Goal: Task Accomplishment & Management: Complete application form

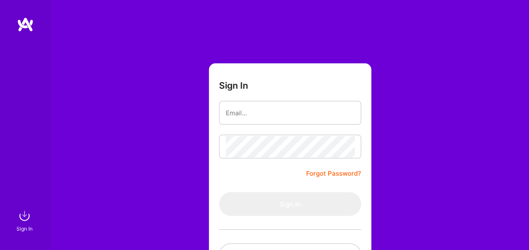
click at [182, 174] on div "Sign In Forgot Password? Sign In Continue with Google Continue with Github" at bounding box center [290, 158] width 478 height 317
click at [272, 115] on input "email" at bounding box center [290, 113] width 129 height 22
type input "[EMAIL_ADDRESS][DOMAIN_NAME]"
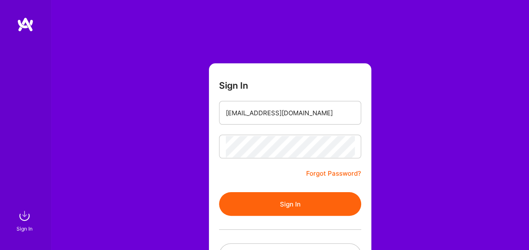
click at [289, 192] on button "Sign In" at bounding box center [290, 204] width 142 height 24
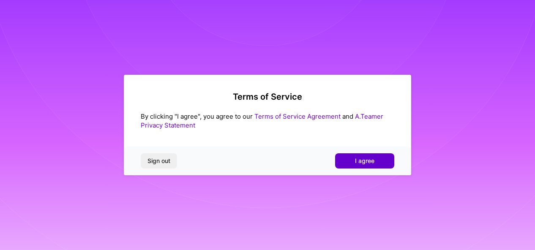
click at [360, 159] on span "I agree" at bounding box center [364, 161] width 19 height 8
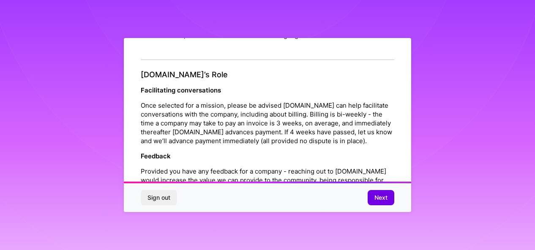
scroll to position [1024, 0]
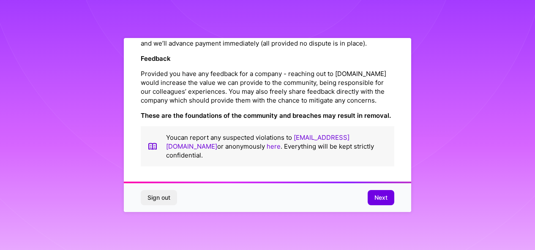
click at [385, 190] on div "Sign out Next" at bounding box center [267, 197] width 287 height 29
click at [382, 193] on button "Next" at bounding box center [381, 197] width 27 height 15
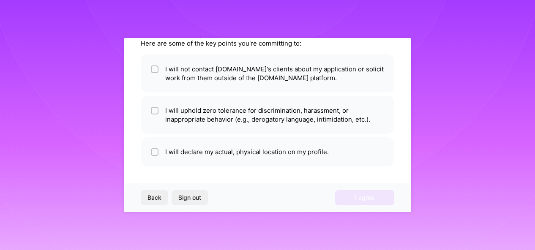
scroll to position [54, 0]
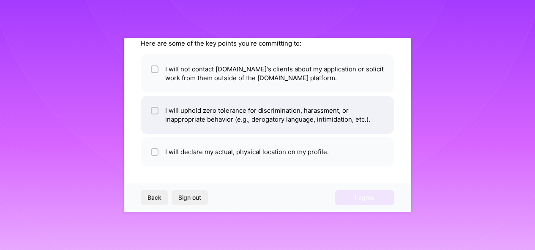
click at [299, 116] on li "I will uphold zero tolerance for discrimination, harassment, or inappropriate b…" at bounding box center [268, 115] width 254 height 38
checkbox input "true"
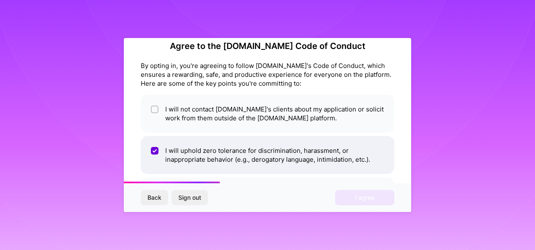
scroll to position [16, 0]
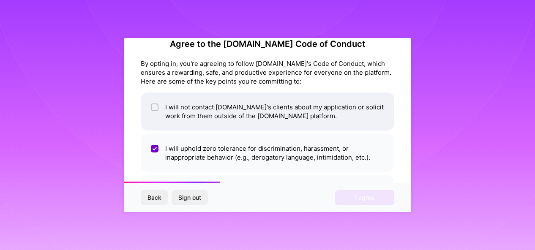
click at [297, 115] on li "I will not contact [DOMAIN_NAME]'s clients about my application or solicit work…" at bounding box center [268, 112] width 254 height 38
checkbox input "true"
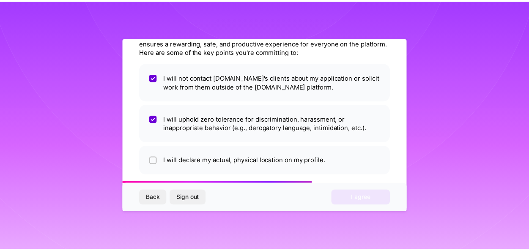
scroll to position [54, 0]
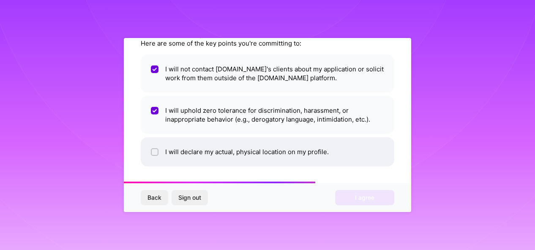
click at [337, 155] on li "I will declare my actual, physical location on my profile." at bounding box center [268, 151] width 254 height 29
checkbox input "true"
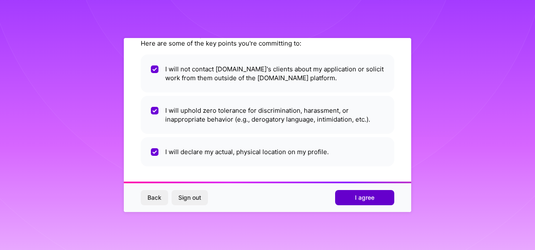
click at [369, 192] on button "I agree" at bounding box center [364, 197] width 59 height 15
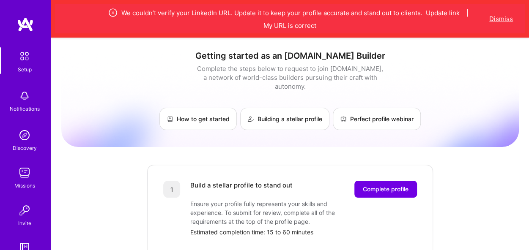
click at [495, 18] on button "Dismiss" at bounding box center [501, 18] width 24 height 9
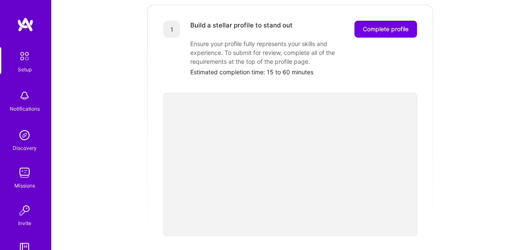
scroll to position [118, 0]
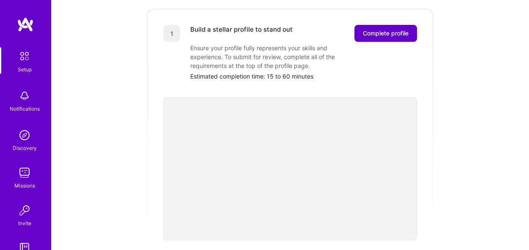
click at [370, 29] on span "Complete profile" at bounding box center [386, 33] width 46 height 8
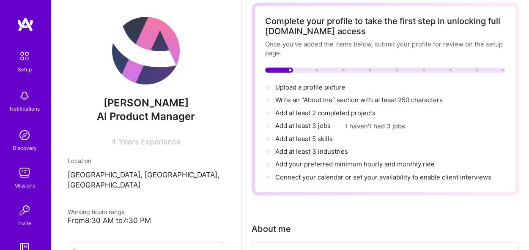
scroll to position [42, 0]
click at [361, 123] on button "I haven't had 3 jobs" at bounding box center [375, 125] width 59 height 9
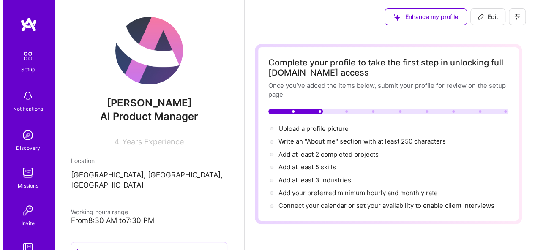
scroll to position [25, 0]
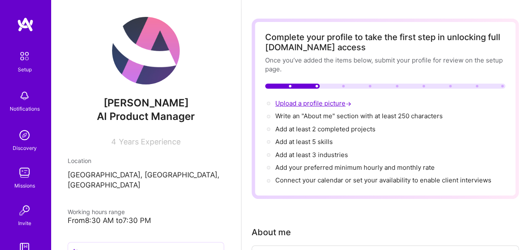
click at [328, 103] on span "Upload a profile picture →" at bounding box center [314, 103] width 78 height 8
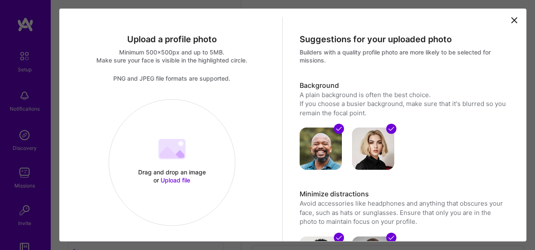
scroll to position [0, 0]
click at [173, 117] on div "Drag and drop an image or Upload file Upload file" at bounding box center [172, 163] width 127 height 127
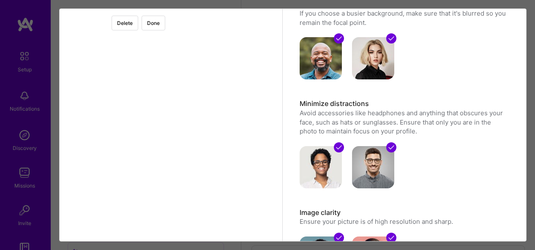
scroll to position [91, 0]
click at [205, 131] on div at bounding box center [274, 110] width 205 height 205
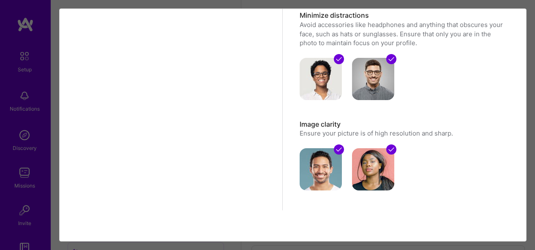
scroll to position [0, 0]
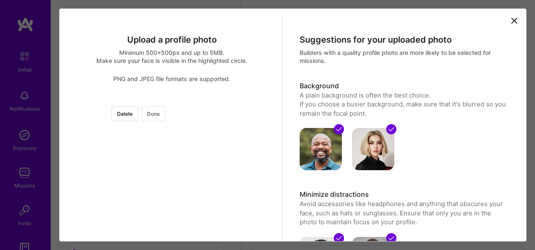
click at [165, 112] on button "Done" at bounding box center [154, 114] width 24 height 15
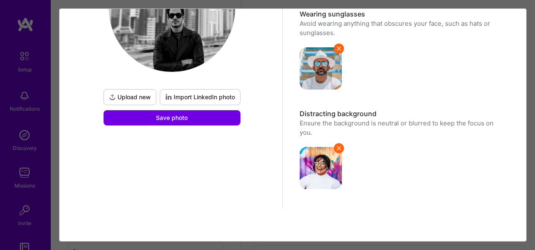
scroll to position [162, 0]
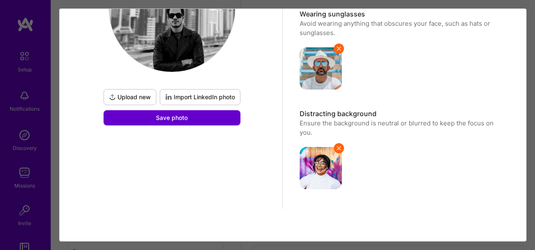
click at [211, 115] on button "Save photo" at bounding box center [172, 117] width 137 height 15
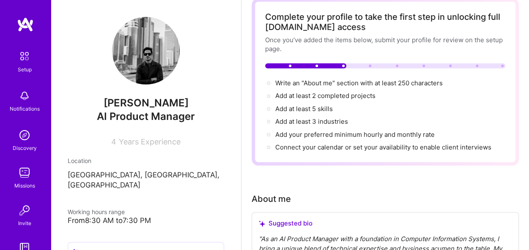
scroll to position [42, 0]
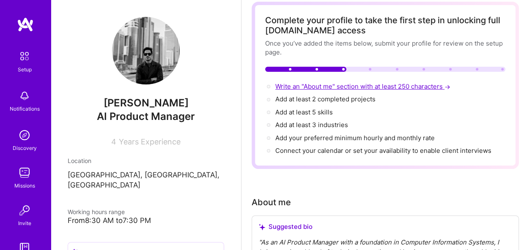
click at [344, 85] on span "Write an "About me" section with at least 250 characters →" at bounding box center [363, 86] width 177 height 8
select select "US"
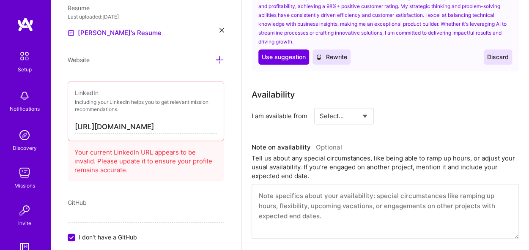
scroll to position [517, 0]
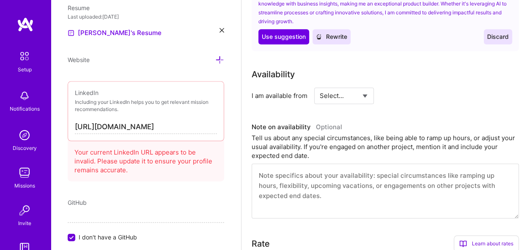
type textarea "My name is [PERSON_NAME], and I’m currently pursuing a Bachelor’s in Computer I…"
click at [354, 97] on select "Select... Right Now Future Date Not Available" at bounding box center [344, 96] width 49 height 22
select select "Right Now"
click at [320, 85] on select "Select... Right Now Future Date Not Available" at bounding box center [344, 96] width 49 height 22
click at [421, 94] on div "h/week" at bounding box center [431, 95] width 22 height 9
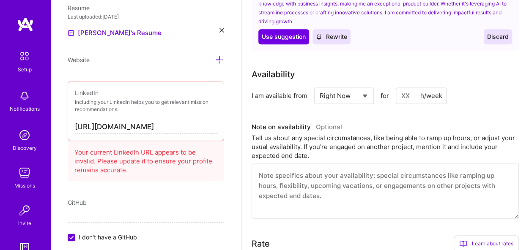
click at [402, 98] on input at bounding box center [421, 96] width 51 height 16
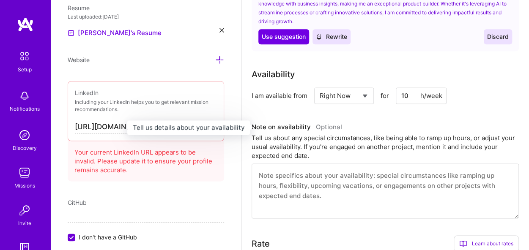
type input "1"
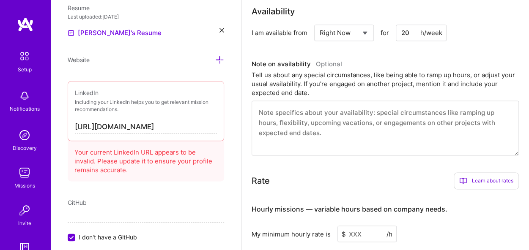
scroll to position [580, 0]
type input "20"
click at [352, 124] on textarea at bounding box center [385, 127] width 267 height 55
click at [312, 112] on textarea at bounding box center [385, 127] width 267 height 55
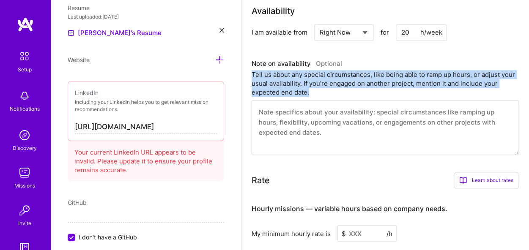
drag, startPoint x: 359, startPoint y: 93, endPoint x: 250, endPoint y: 75, distance: 110.6
click at [250, 75] on div "Complete your profile to take the first step in unlocking full [DOMAIN_NAME] ac…" at bounding box center [384, 71] width 287 height 1236
copy div "Tell us about any special circumstances, like being able to ramp up hours, or a…"
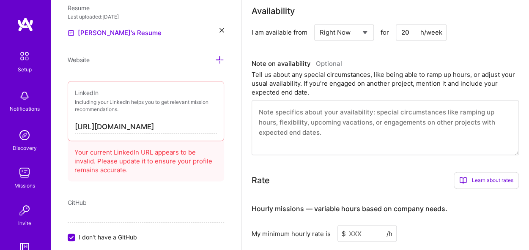
click at [346, 128] on textarea at bounding box center [385, 127] width 267 height 55
paste textarea "I am currently attending university, so I am available to contribute around 2 h…"
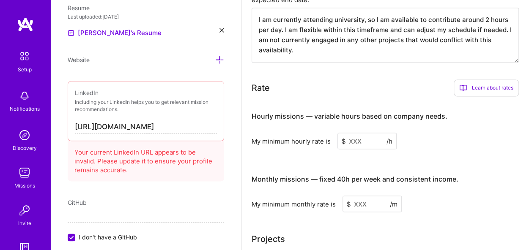
scroll to position [673, 0]
type textarea "I am currently attending university, so I am available to contribute around 2 h…"
click at [360, 142] on input at bounding box center [366, 140] width 59 height 16
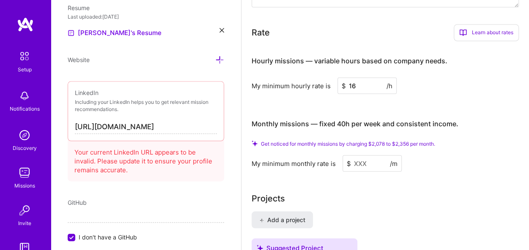
scroll to position [729, 0]
type input "16"
click at [375, 160] on input at bounding box center [371, 162] width 59 height 16
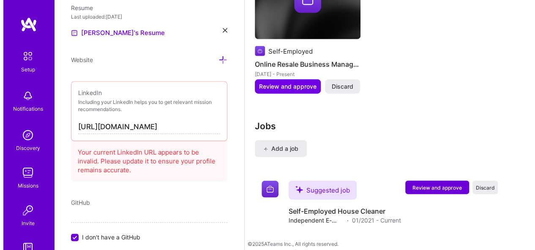
scroll to position [1005, 0]
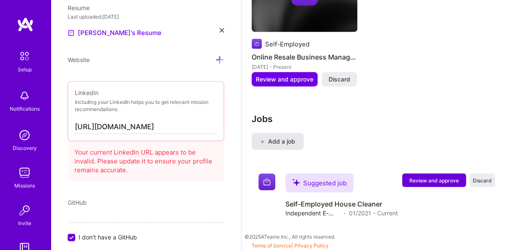
type input "10000"
click at [289, 144] on span "Add a job" at bounding box center [277, 141] width 35 height 8
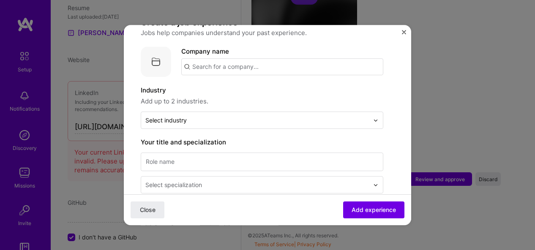
scroll to position [0, 0]
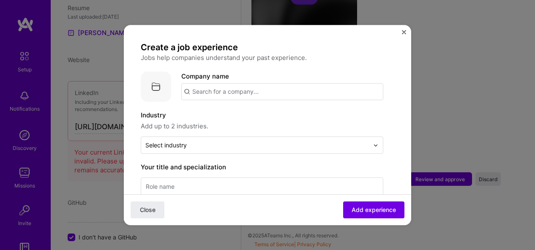
click at [252, 97] on input "text" at bounding box center [282, 91] width 202 height 17
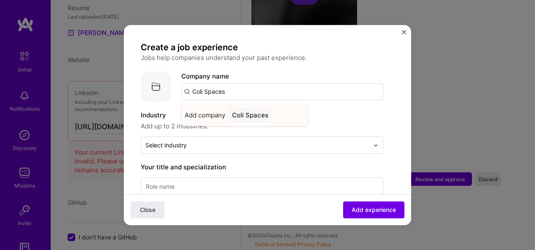
type input "Coli Spaces"
click at [264, 115] on div "Coli Spaces" at bounding box center [250, 115] width 43 height 15
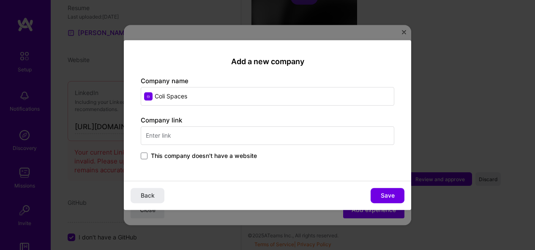
click at [222, 141] on input "text" at bounding box center [268, 135] width 254 height 19
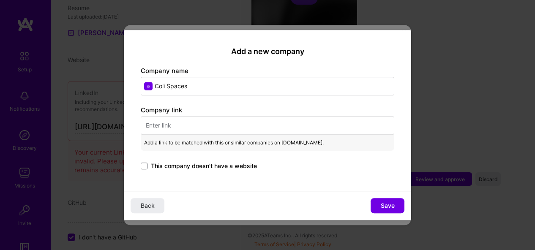
paste input "[DOMAIN_NAME][URL]"
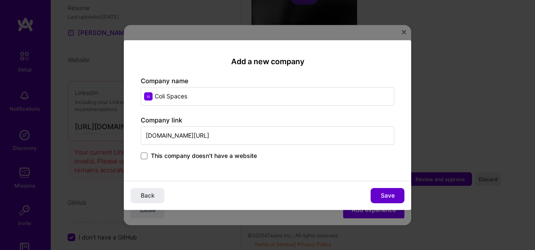
type input "[DOMAIN_NAME][URL]"
click at [380, 194] on button "Save" at bounding box center [388, 195] width 34 height 15
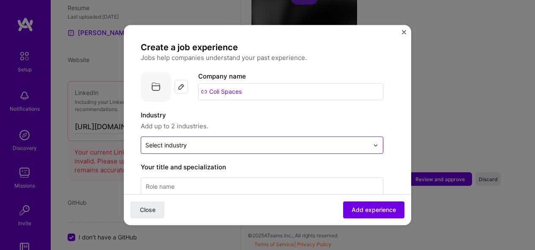
click at [298, 145] on input "text" at bounding box center [257, 145] width 224 height 9
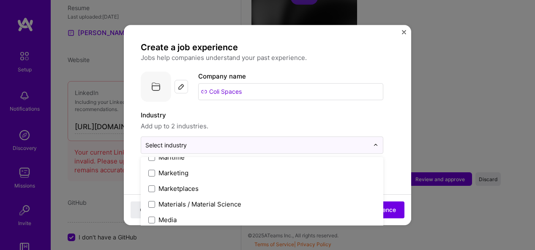
scroll to position [1264, 0]
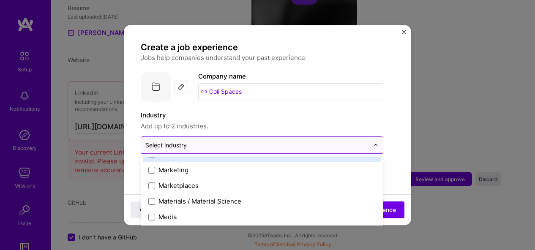
click at [199, 142] on input "text" at bounding box center [257, 145] width 224 height 9
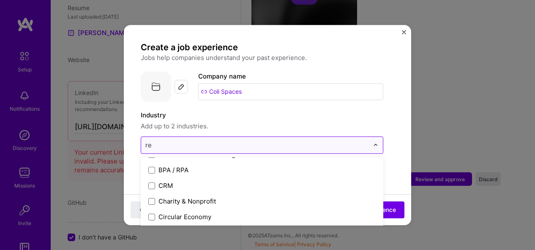
type input "rea"
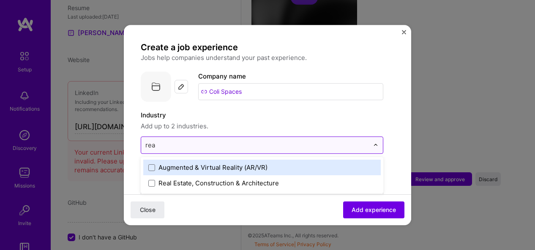
scroll to position [0, 0]
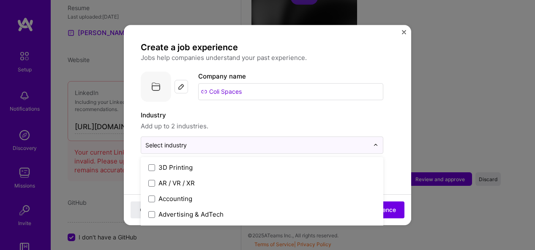
drag, startPoint x: 242, startPoint y: 145, endPoint x: 129, endPoint y: 139, distance: 113.0
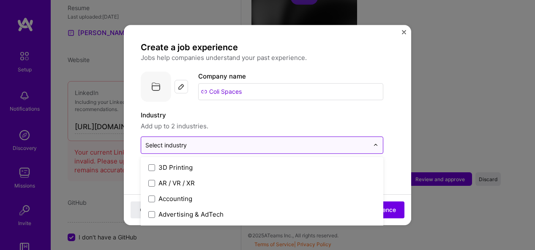
click at [164, 145] on div "Select industry 0" at bounding box center [165, 145] width 41 height 9
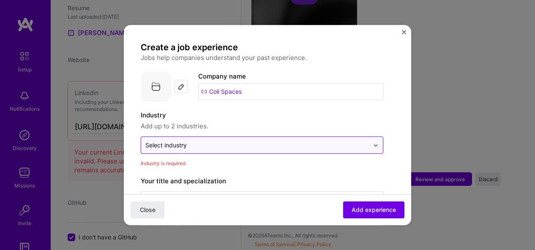
click at [178, 149] on div "Select industry 0" at bounding box center [165, 145] width 41 height 9
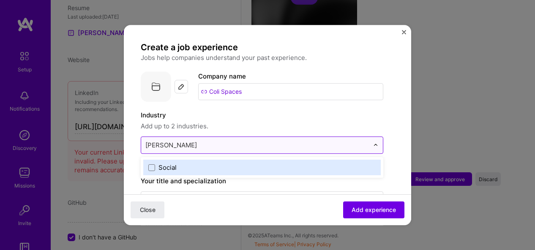
type input "social"
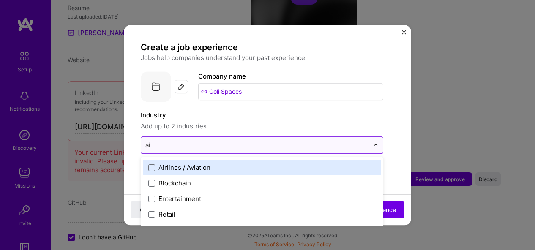
type input "a"
type input "d"
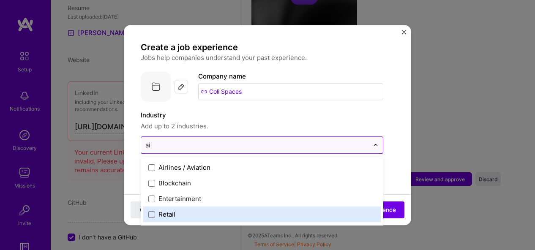
type input "ai"
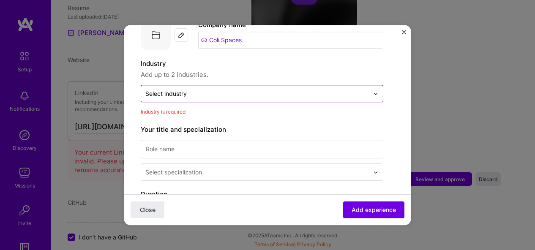
scroll to position [52, 0]
click at [235, 94] on input "text" at bounding box center [257, 93] width 224 height 9
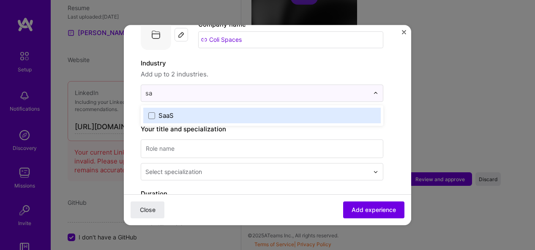
scroll to position [0, 0]
type input "s"
type input "a"
type input "mark"
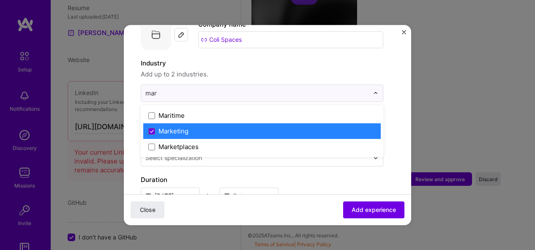
type input "mark"
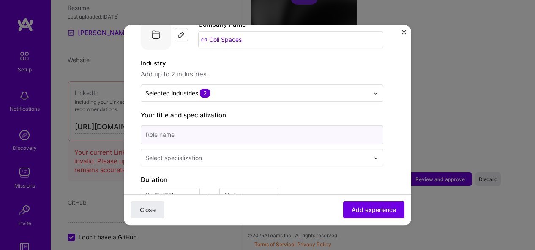
click at [305, 132] on input at bounding box center [262, 135] width 243 height 19
type input "Social Media Manager"
click at [220, 155] on input "text" at bounding box center [257, 157] width 225 height 9
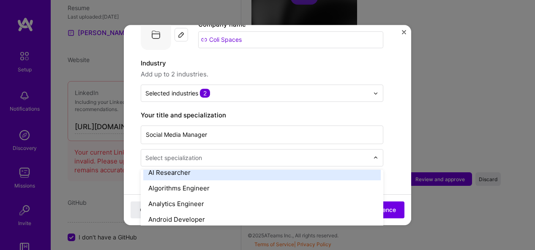
scroll to position [45, 0]
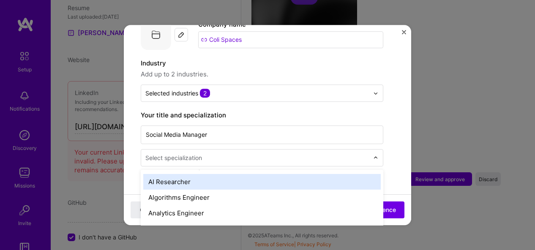
click at [207, 186] on div "AI Researcher" at bounding box center [262, 182] width 238 height 16
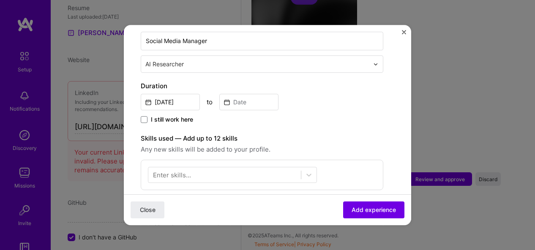
scroll to position [146, 0]
click at [174, 101] on input "[DATE]" at bounding box center [170, 101] width 59 height 16
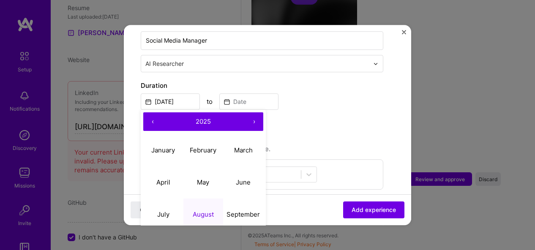
click at [153, 123] on button "‹" at bounding box center [152, 121] width 19 height 19
click at [173, 179] on button "April" at bounding box center [163, 183] width 40 height 32
type input "[DATE]"
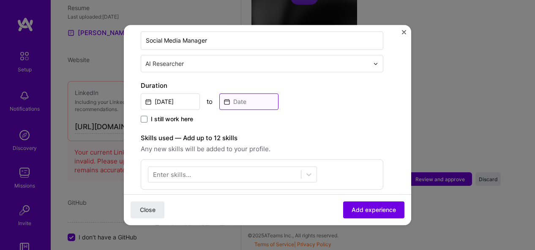
click at [254, 103] on input at bounding box center [248, 101] width 59 height 16
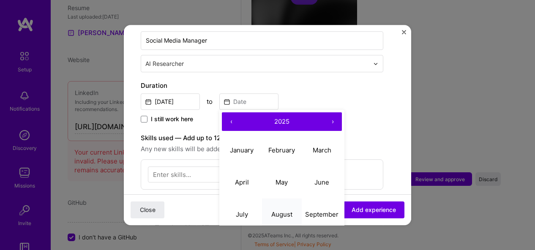
click at [279, 206] on button "August" at bounding box center [282, 215] width 40 height 32
type input "[DATE]"
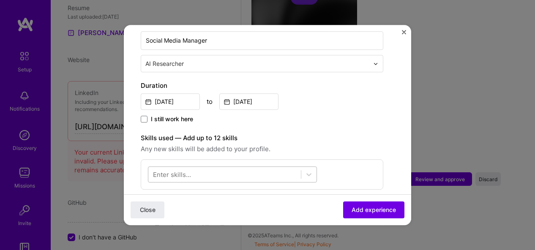
click at [227, 172] on div at bounding box center [224, 175] width 153 height 14
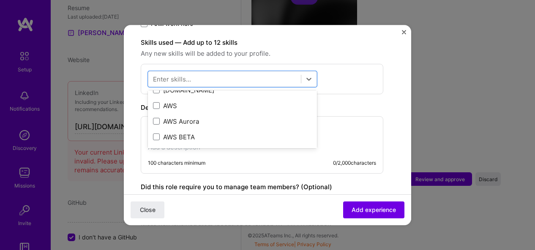
scroll to position [134, 0]
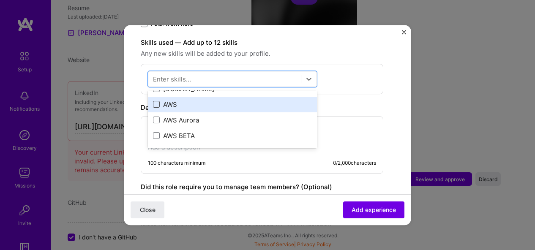
click at [153, 104] on span at bounding box center [156, 104] width 7 height 7
click at [0, 0] on input "checkbox" at bounding box center [0, 0] width 0 height 0
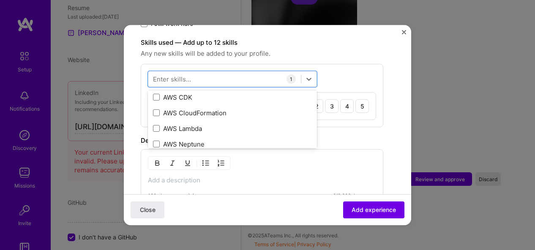
scroll to position [189, 0]
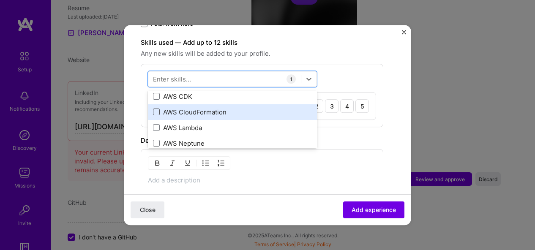
click at [153, 110] on span at bounding box center [156, 112] width 7 height 7
click at [0, 0] on input "checkbox" at bounding box center [0, 0] width 0 height 0
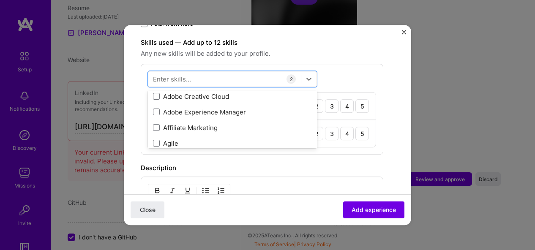
scroll to position [284, 0]
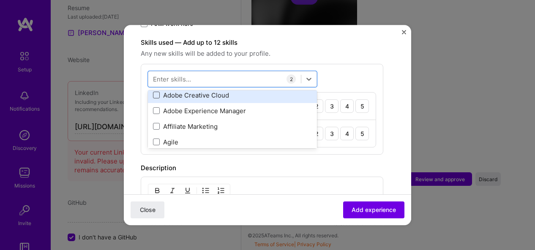
click at [156, 96] on span at bounding box center [156, 95] width 7 height 7
click at [0, 0] on input "checkbox" at bounding box center [0, 0] width 0 height 0
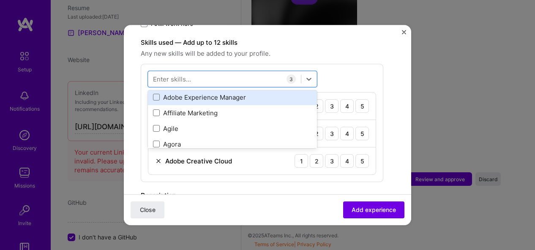
scroll to position [298, 0]
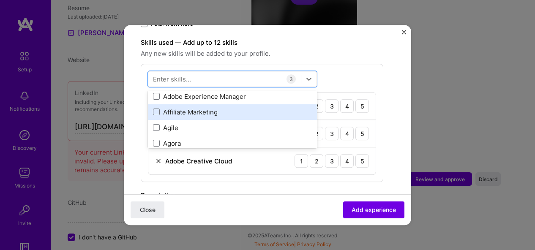
click at [156, 108] on div "Affiliate Marketing" at bounding box center [232, 112] width 159 height 9
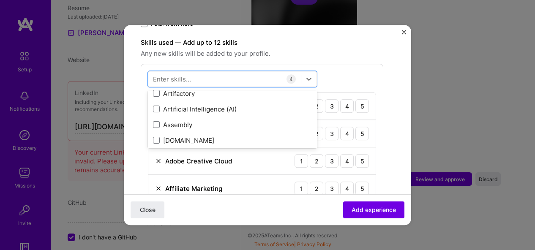
scroll to position [599, 0]
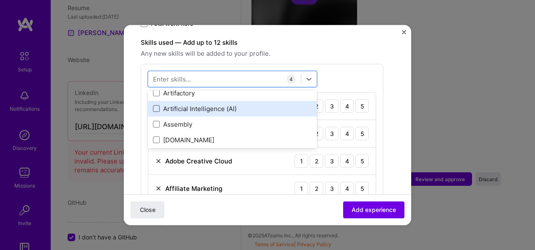
click at [157, 106] on span at bounding box center [156, 109] width 7 height 7
click at [0, 0] on input "checkbox" at bounding box center [0, 0] width 0 height 0
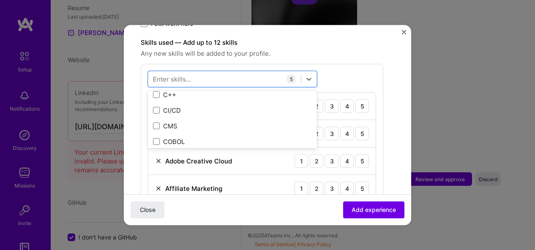
scroll to position [926, 0]
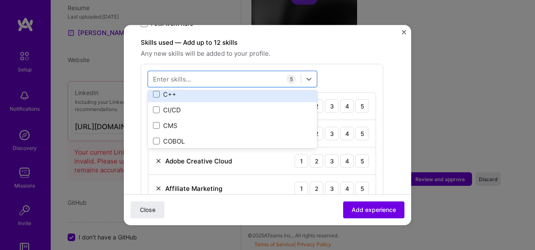
click at [156, 97] on div "C++" at bounding box center [232, 94] width 159 height 9
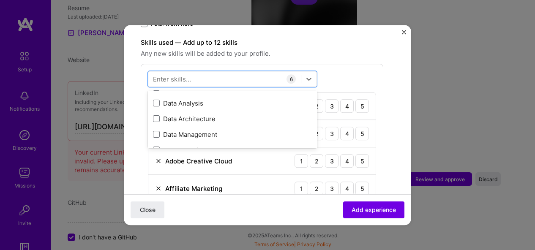
scroll to position [1340, 0]
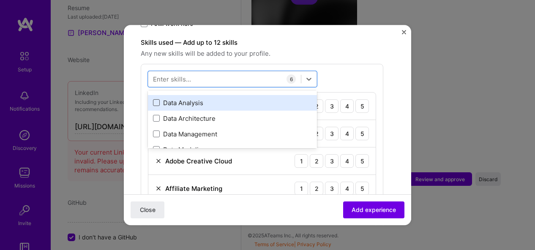
click at [157, 102] on span at bounding box center [156, 103] width 7 height 7
click at [0, 0] on input "checkbox" at bounding box center [0, 0] width 0 height 0
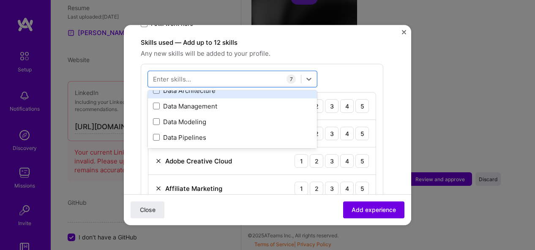
scroll to position [1369, 0]
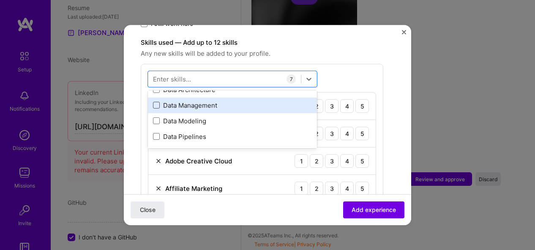
click at [157, 104] on span at bounding box center [156, 105] width 7 height 7
click at [0, 0] on input "checkbox" at bounding box center [0, 0] width 0 height 0
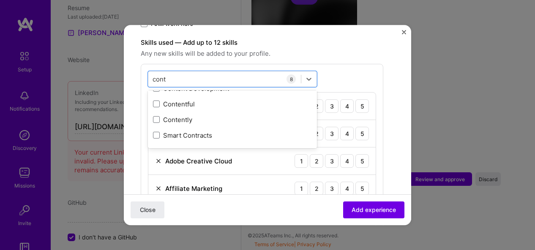
scroll to position [9, 0]
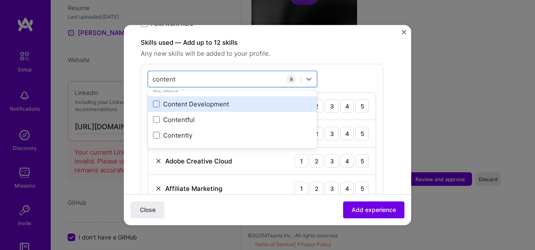
click at [208, 100] on div "Content Development" at bounding box center [232, 104] width 159 height 9
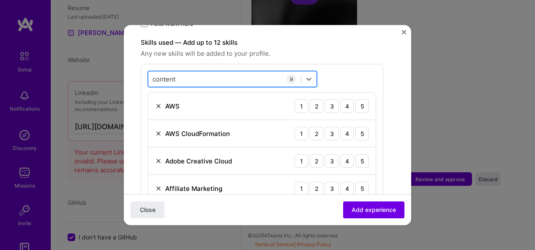
click at [264, 78] on div "content content" at bounding box center [224, 79] width 153 height 14
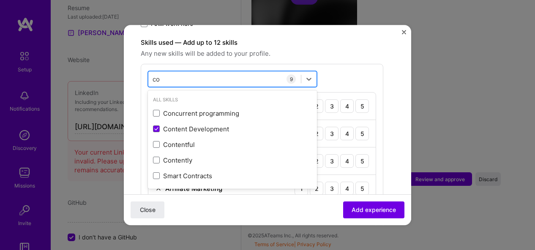
type input "c"
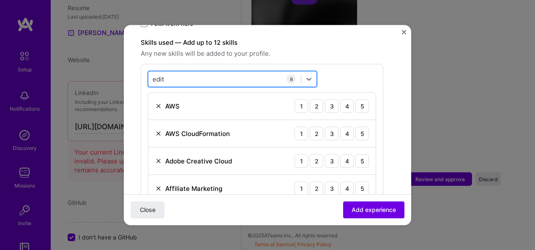
click at [255, 79] on div "edit edit" at bounding box center [224, 79] width 153 height 14
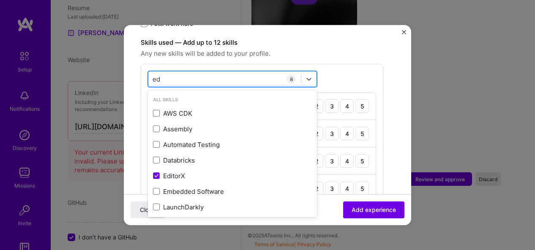
type input "e"
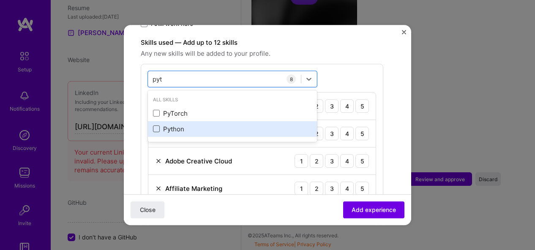
click at [158, 128] on span at bounding box center [156, 129] width 7 height 7
click at [0, 0] on input "checkbox" at bounding box center [0, 0] width 0 height 0
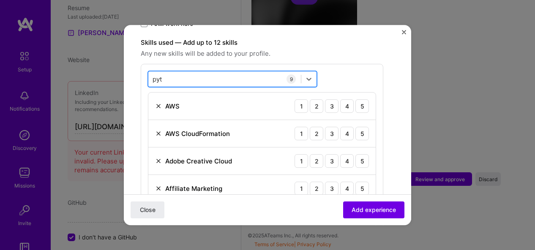
click at [231, 76] on div "pyt pyt" at bounding box center [224, 79] width 153 height 14
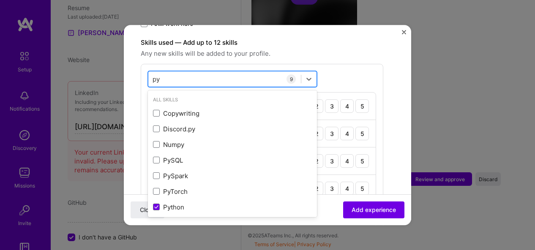
type input "p"
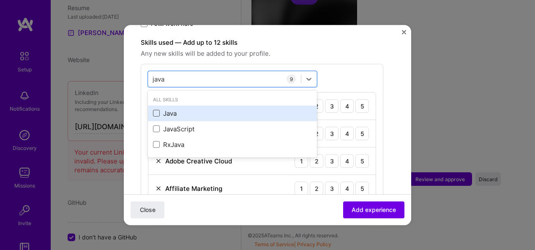
click at [156, 110] on span at bounding box center [156, 113] width 7 height 7
click at [0, 0] on input "checkbox" at bounding box center [0, 0] width 0 height 0
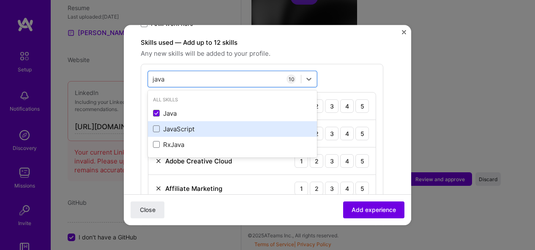
click at [160, 126] on div "JavaScript" at bounding box center [232, 129] width 159 height 9
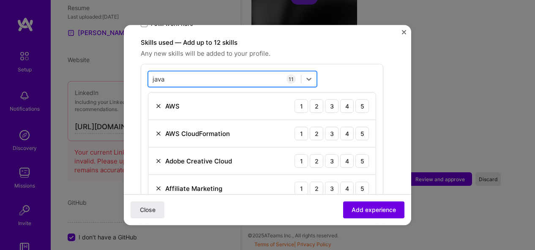
click at [234, 78] on div "java java" at bounding box center [224, 79] width 153 height 14
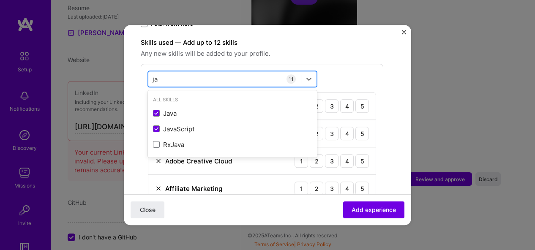
type input "j"
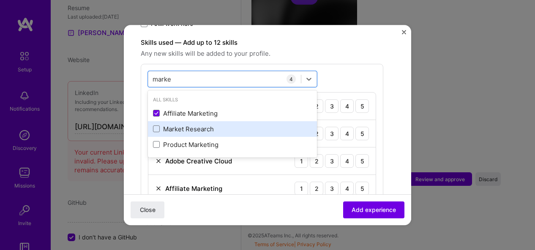
click at [167, 128] on div "Market Research" at bounding box center [232, 129] width 159 height 9
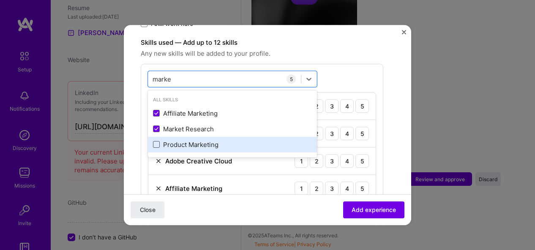
click at [157, 142] on span at bounding box center [156, 145] width 7 height 7
click at [0, 0] on input "checkbox" at bounding box center [0, 0] width 0 height 0
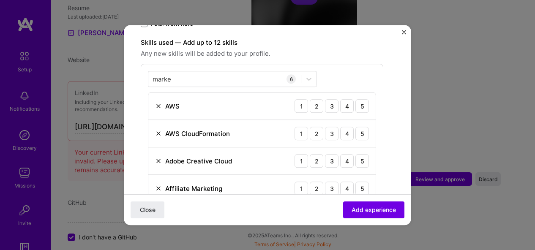
click at [398, 103] on form "Create a job experience Jobs help companies understand your past experience. Co…" at bounding box center [267, 163] width 287 height 727
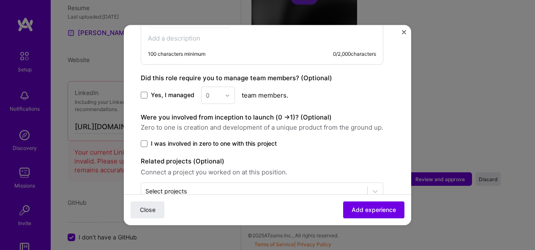
scroll to position [540, 0]
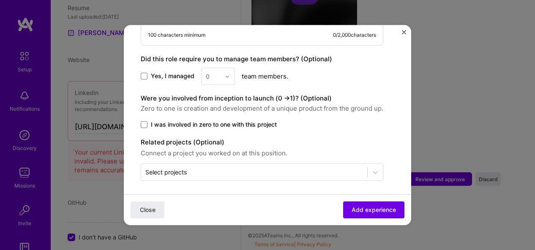
click at [169, 72] on span "Yes, I managed" at bounding box center [173, 76] width 44 height 8
click at [0, 0] on input "Yes, I managed" at bounding box center [0, 0] width 0 height 0
click at [215, 72] on input "text" at bounding box center [213, 76] width 15 height 9
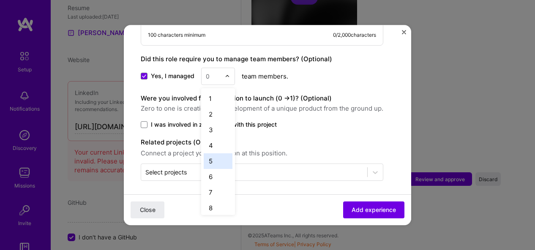
click at [211, 159] on div "5" at bounding box center [218, 161] width 29 height 16
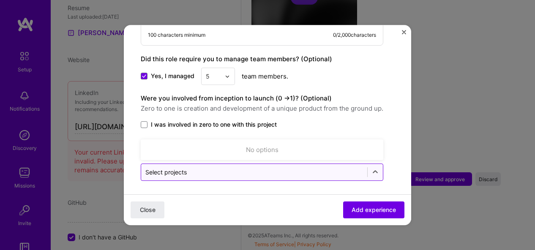
click at [252, 169] on input "text" at bounding box center [254, 172] width 218 height 9
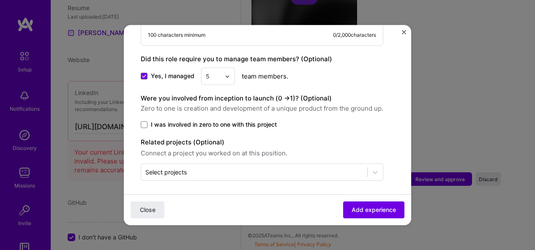
click at [352, 206] on span "Add experience" at bounding box center [374, 210] width 44 height 8
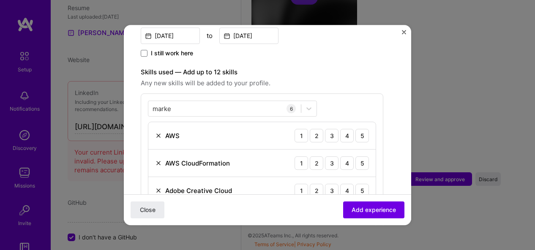
scroll to position [203, 0]
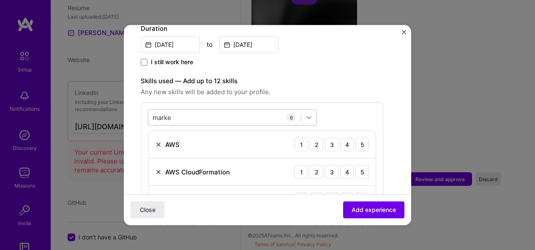
click at [309, 114] on icon at bounding box center [309, 117] width 8 height 8
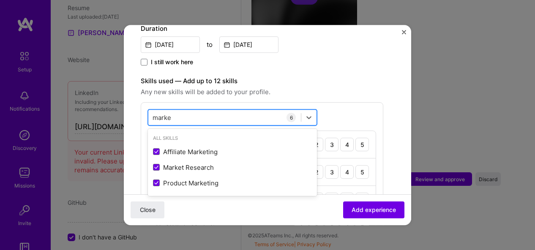
click at [256, 118] on div "marke marke" at bounding box center [224, 118] width 153 height 14
type input "m"
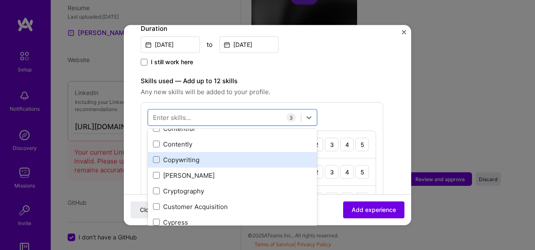
scroll to position [1149, 0]
click at [158, 159] on span at bounding box center [156, 160] width 7 height 7
click at [0, 0] on input "checkbox" at bounding box center [0, 0] width 0 height 0
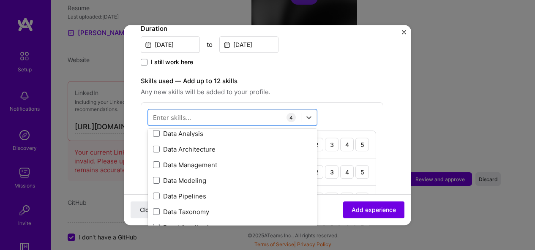
scroll to position [1348, 0]
click at [388, 154] on form "Create a job experience Jobs help companies understand your past experience. Co…" at bounding box center [267, 182] width 287 height 686
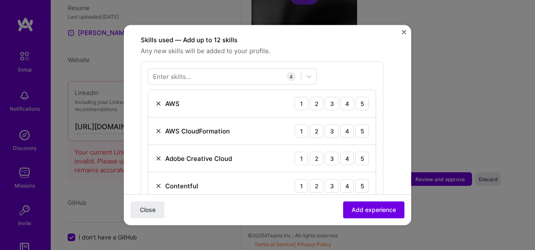
scroll to position [245, 0]
click at [351, 105] on div "4" at bounding box center [347, 103] width 14 height 14
click at [336, 124] on div "3" at bounding box center [332, 131] width 14 height 14
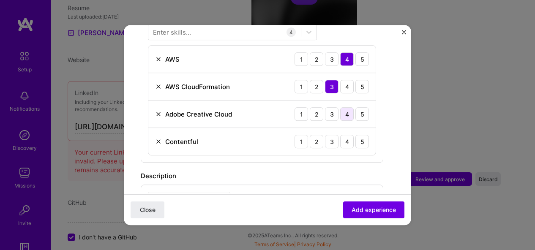
scroll to position [295, 0]
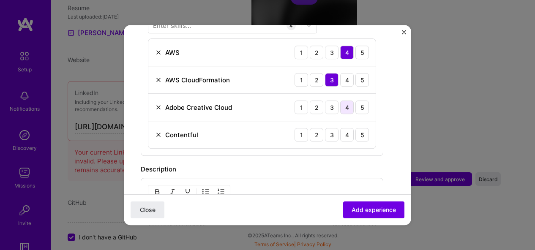
click at [344, 106] on div "4" at bounding box center [347, 108] width 14 height 14
click at [349, 133] on div "4" at bounding box center [347, 135] width 14 height 14
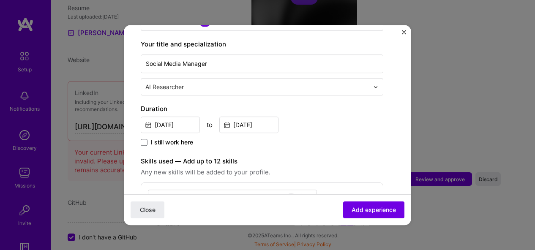
scroll to position [189, 0]
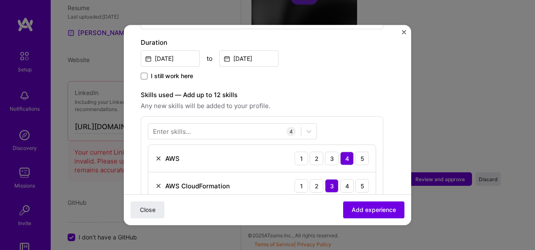
click at [180, 128] on div "Enter skills..." at bounding box center [172, 131] width 38 height 9
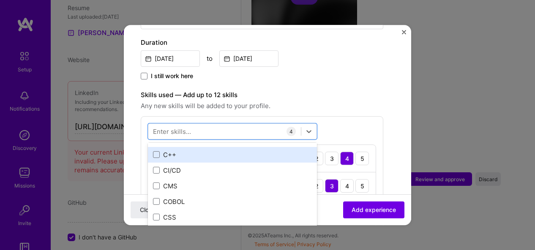
scroll to position [10, 0]
click at [156, 153] on span at bounding box center [156, 156] width 7 height 7
click at [0, 0] on input "checkbox" at bounding box center [0, 0] width 0 height 0
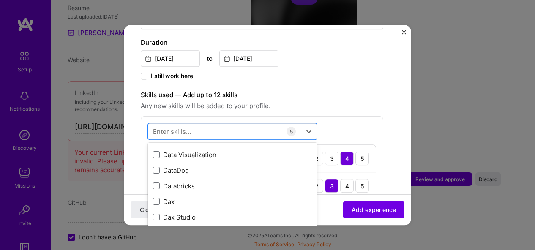
scroll to position [1426, 0]
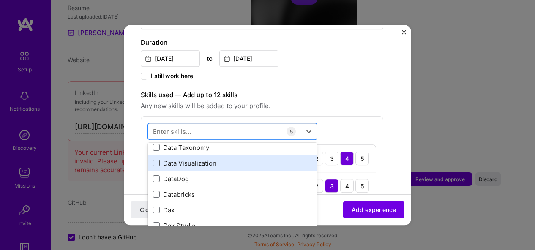
click at [158, 162] on span at bounding box center [156, 163] width 7 height 7
click at [0, 0] on input "checkbox" at bounding box center [0, 0] width 0 height 0
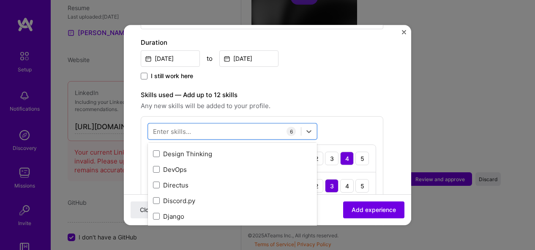
scroll to position [1592, 0]
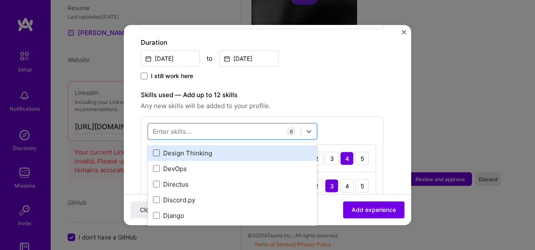
click at [156, 150] on span at bounding box center [156, 153] width 7 height 7
click at [0, 0] on input "checkbox" at bounding box center [0, 0] width 0 height 0
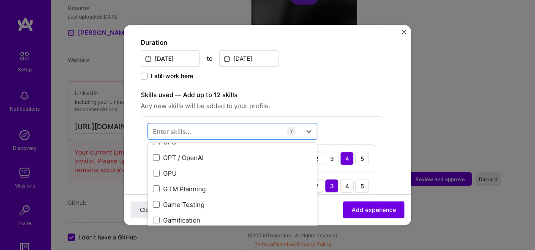
scroll to position [2183, 0]
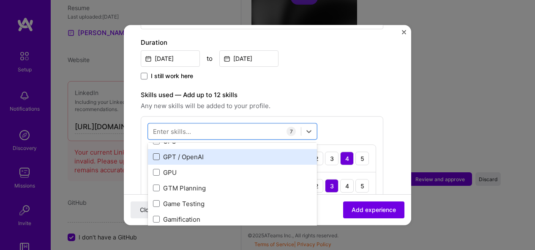
click at [157, 154] on span at bounding box center [156, 157] width 7 height 7
click at [0, 0] on input "checkbox" at bounding box center [0, 0] width 0 height 0
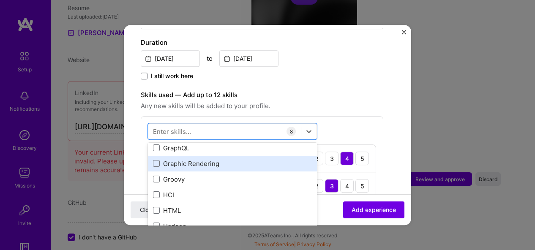
scroll to position [2396, 0]
click at [154, 162] on span at bounding box center [156, 163] width 7 height 7
click at [0, 0] on input "checkbox" at bounding box center [0, 0] width 0 height 0
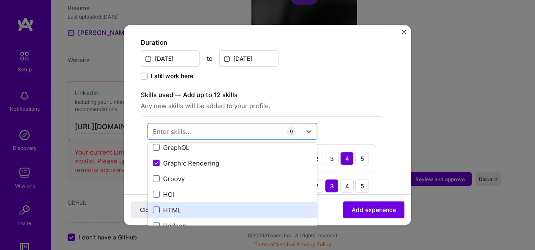
click at [156, 209] on span at bounding box center [156, 210] width 7 height 7
click at [0, 0] on input "checkbox" at bounding box center [0, 0] width 0 height 0
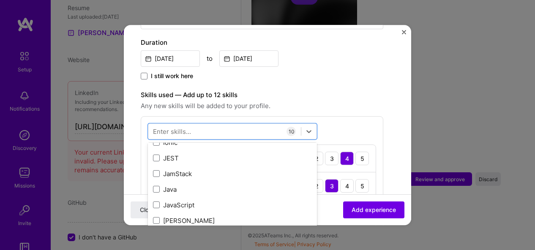
scroll to position [2683, 0]
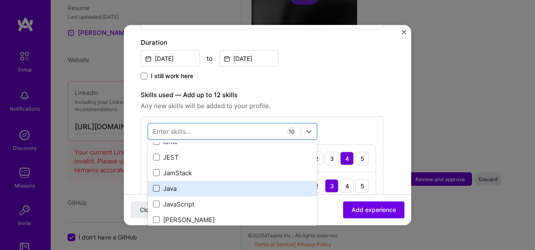
click at [158, 186] on span at bounding box center [156, 189] width 7 height 7
click at [0, 0] on input "checkbox" at bounding box center [0, 0] width 0 height 0
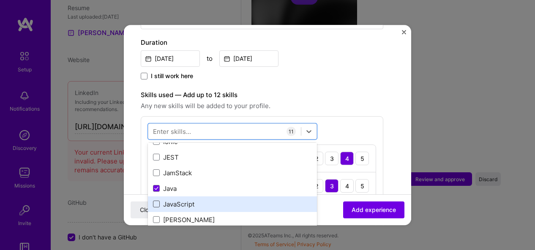
click at [155, 204] on span at bounding box center [156, 204] width 7 height 7
click at [0, 0] on input "checkbox" at bounding box center [0, 0] width 0 height 0
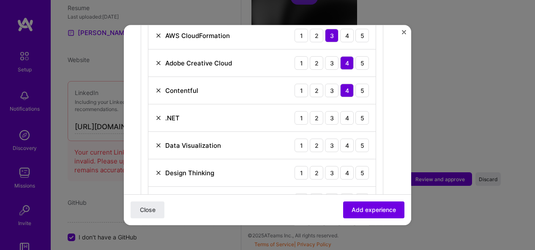
scroll to position [340, 0]
click at [333, 117] on div "3" at bounding box center [332, 118] width 14 height 14
click at [358, 141] on div "5" at bounding box center [363, 145] width 14 height 14
click at [360, 171] on div "5" at bounding box center [363, 173] width 14 height 14
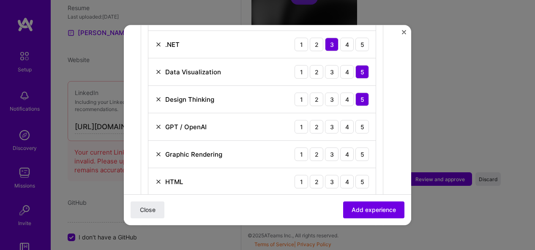
scroll to position [414, 0]
click at [363, 129] on div "5" at bounding box center [363, 127] width 14 height 14
click at [364, 153] on div "5" at bounding box center [363, 154] width 14 height 14
click at [343, 179] on div "4" at bounding box center [347, 182] width 14 height 14
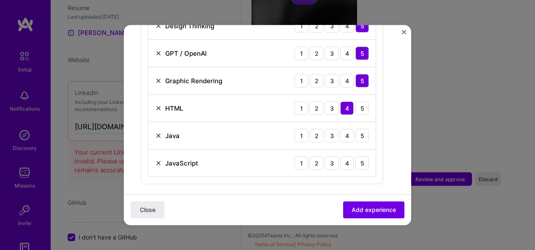
scroll to position [489, 0]
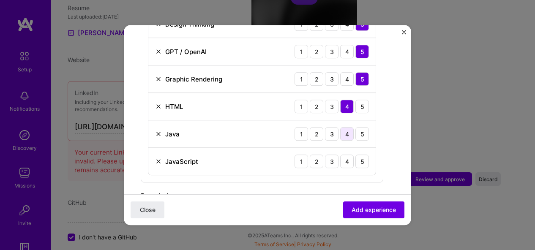
click at [349, 135] on div "4" at bounding box center [347, 134] width 14 height 14
click at [345, 164] on div "4" at bounding box center [347, 162] width 14 height 14
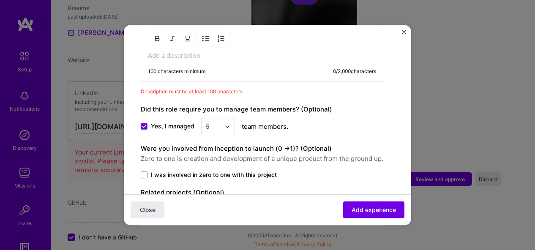
scroll to position [718, 0]
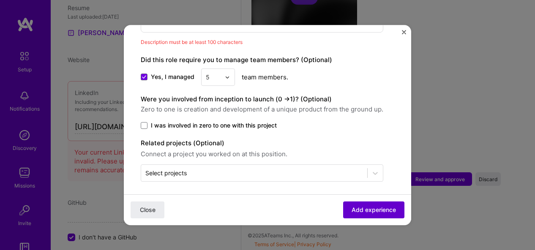
click at [364, 205] on button "Add experience" at bounding box center [373, 210] width 61 height 17
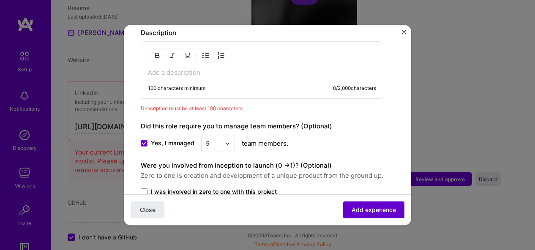
scroll to position [651, 0]
click at [225, 71] on p at bounding box center [262, 73] width 228 height 8
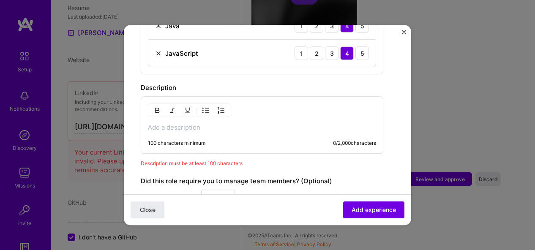
scroll to position [596, 0]
click at [201, 126] on p at bounding box center [262, 128] width 228 height 8
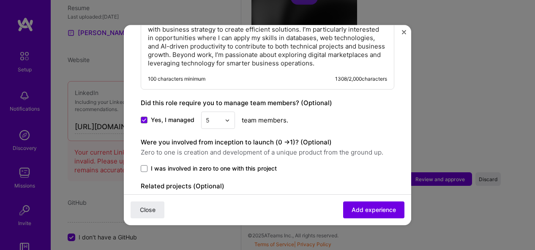
scroll to position [869, 0]
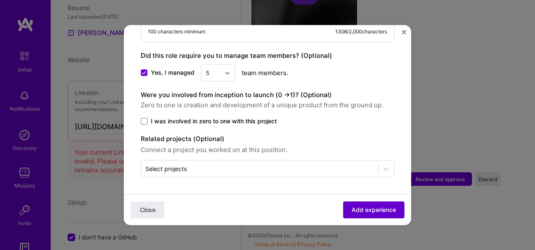
click at [374, 213] on span "Add experience" at bounding box center [374, 210] width 44 height 8
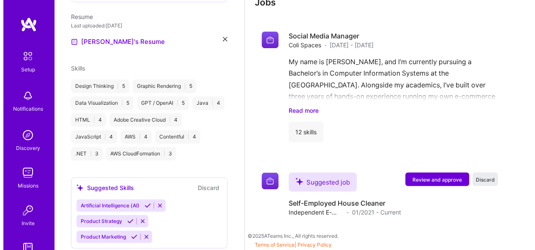
scroll to position [621, 0]
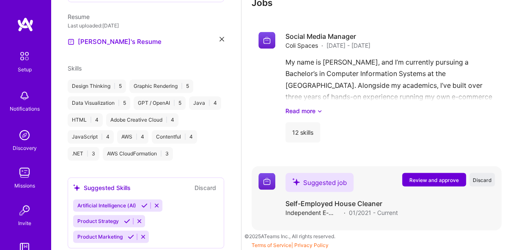
click at [435, 179] on span "Review and approve" at bounding box center [433, 179] width 49 height 7
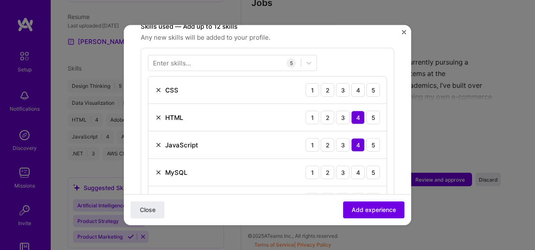
scroll to position [306, 0]
click at [401, 33] on form "Adding suggested job This job is suggested based on your LinkedIn, resume or [D…" at bounding box center [267, 138] width 287 height 806
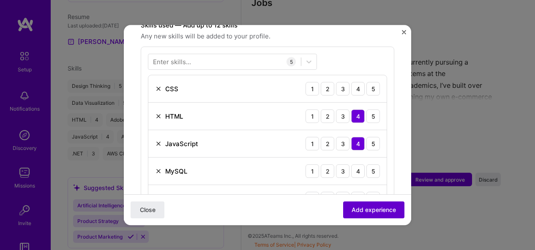
click at [379, 208] on span "Add experience" at bounding box center [374, 210] width 44 height 8
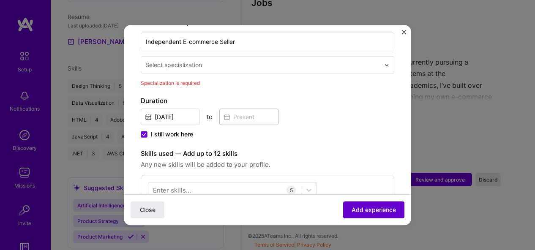
scroll to position [175, 0]
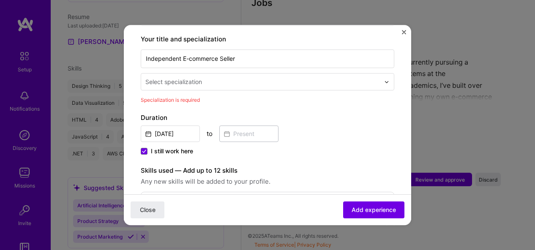
click at [353, 77] on input "text" at bounding box center [263, 81] width 236 height 9
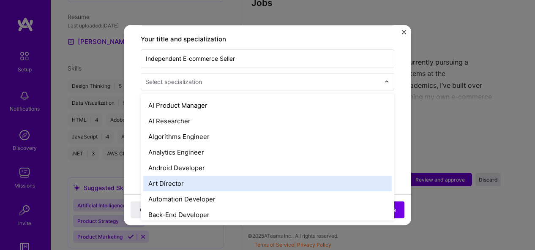
scroll to position [30, 0]
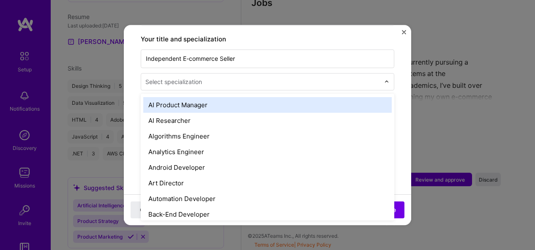
click at [215, 97] on div "AI Product Manager" at bounding box center [267, 105] width 249 height 16
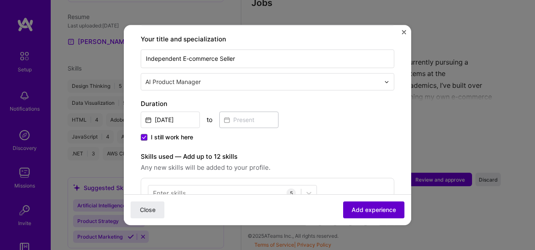
click at [364, 207] on span "Add experience" at bounding box center [374, 210] width 44 height 8
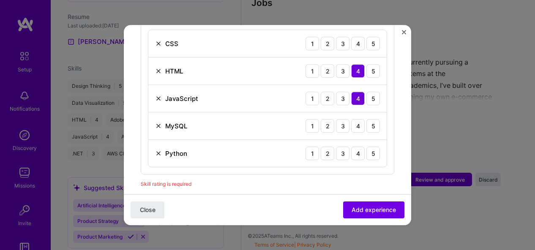
scroll to position [349, 0]
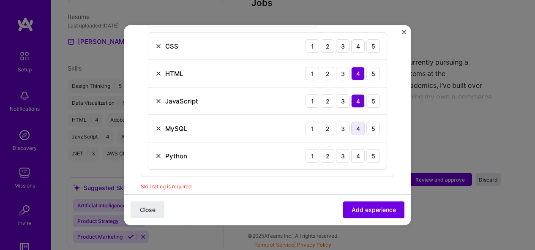
click at [353, 122] on div "4" at bounding box center [358, 129] width 14 height 14
click at [351, 149] on div "4" at bounding box center [358, 156] width 14 height 14
click at [360, 210] on span "Add experience" at bounding box center [374, 210] width 44 height 8
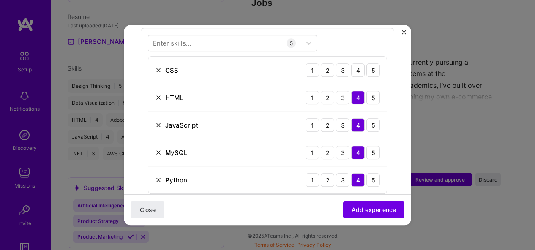
scroll to position [328, 0]
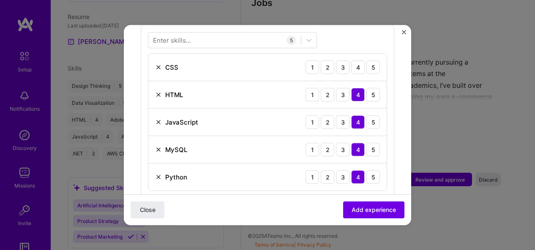
click at [403, 31] on img "Close" at bounding box center [404, 32] width 4 height 4
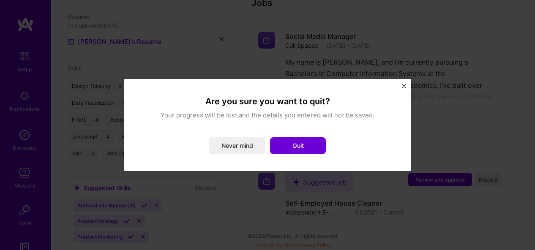
click at [401, 89] on div "Are you sure you want to quit? Your progress will be lost and the details you e…" at bounding box center [267, 125] width 267 height 72
click at [403, 85] on img "Close" at bounding box center [404, 86] width 4 height 4
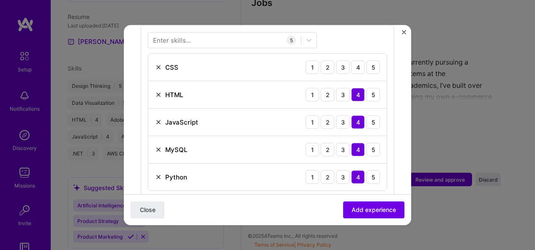
click at [404, 30] on img "Close" at bounding box center [404, 32] width 4 height 4
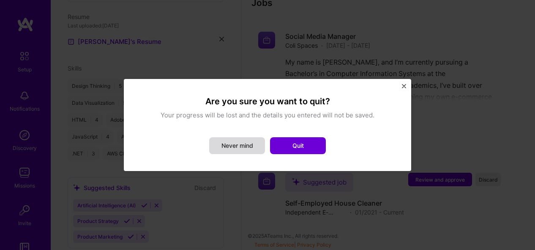
click at [240, 148] on button "Never mind" at bounding box center [237, 145] width 56 height 17
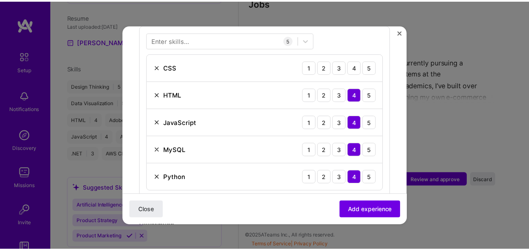
scroll to position [356, 0]
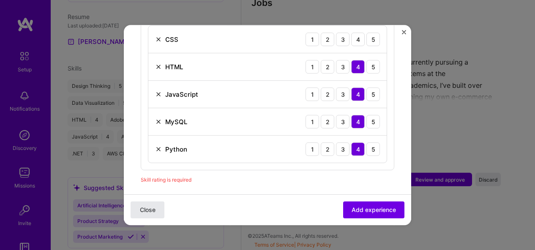
click at [144, 211] on span "Close" at bounding box center [148, 210] width 16 height 8
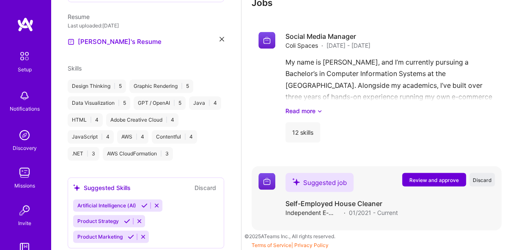
click at [326, 184] on div "Suggested job" at bounding box center [319, 182] width 68 height 19
click at [268, 180] on img at bounding box center [266, 181] width 17 height 17
click at [339, 189] on div "Suggested job" at bounding box center [319, 182] width 68 height 19
click at [359, 206] on h4 "Self-Employed House Cleaner" at bounding box center [341, 203] width 112 height 9
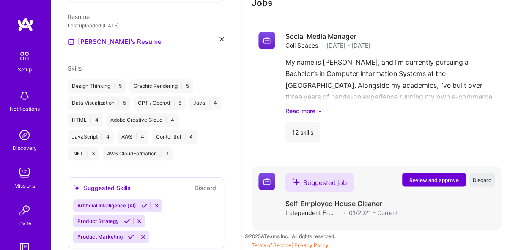
click at [385, 210] on span "01/2021 - Current" at bounding box center [373, 212] width 49 height 9
